Goal: Complete application form: Complete application form

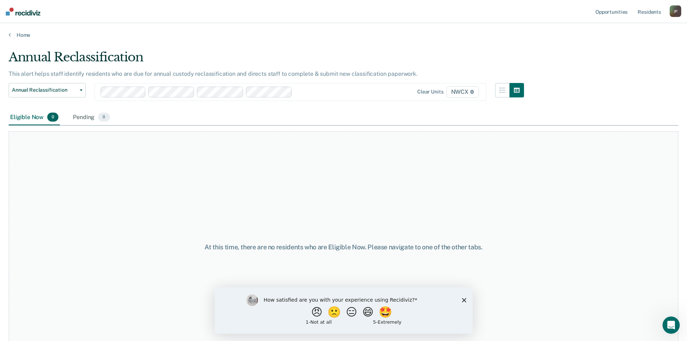
click at [464, 299] on polygon "Close survey" at bounding box center [464, 300] width 4 height 4
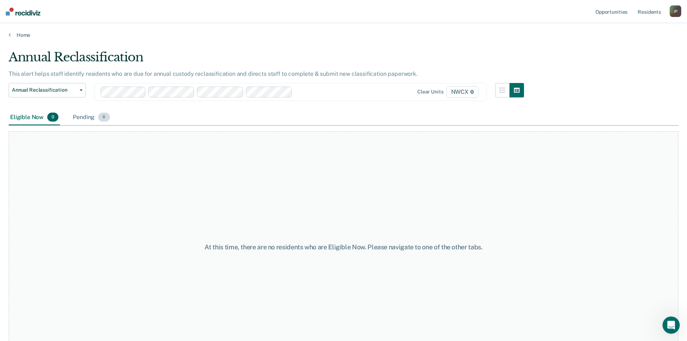
click at [79, 115] on div "Pending 8" at bounding box center [91, 118] width 40 height 16
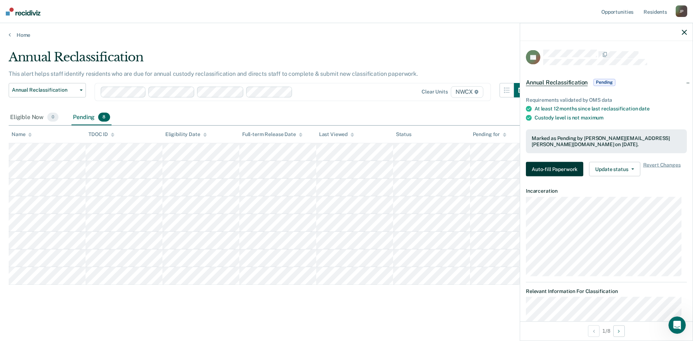
click at [566, 174] on button "Auto-fill Paperwork" at bounding box center [554, 169] width 57 height 14
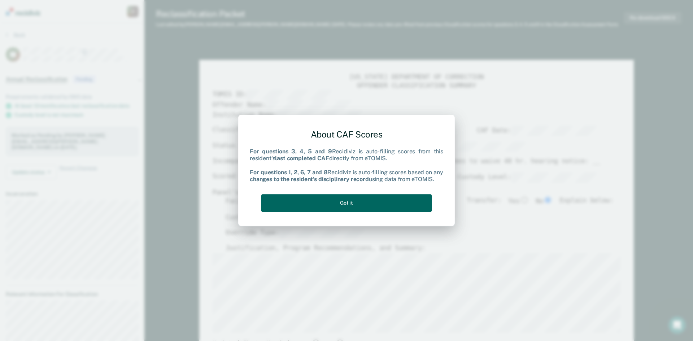
click at [328, 203] on button "Got it" at bounding box center [346, 203] width 170 height 18
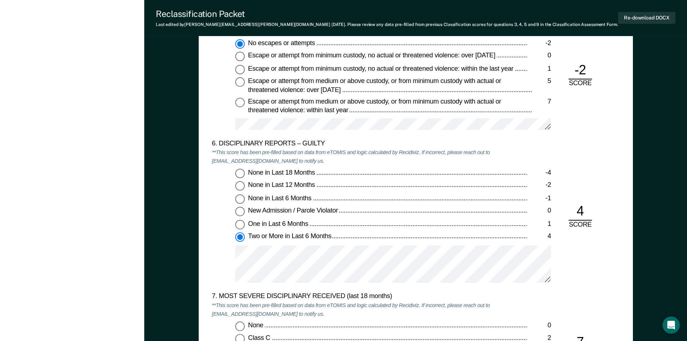
scroll to position [1262, 0]
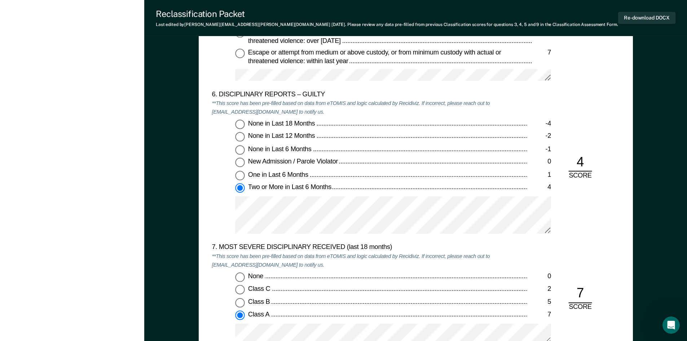
click at [241, 175] on input "One in Last 6 Months 1" at bounding box center [239, 175] width 9 height 9
type textarea "x"
radio input "true"
radio input "false"
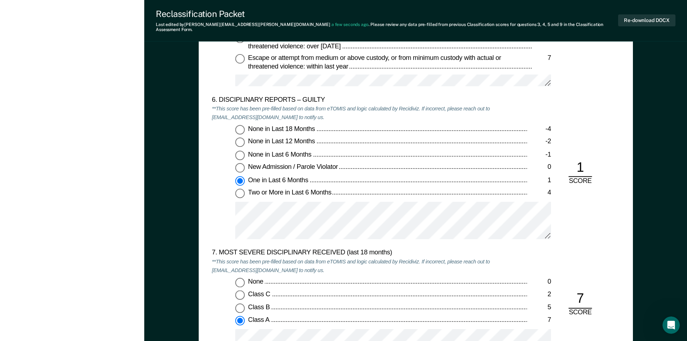
type textarea "x"
